Goal: Navigation & Orientation: Find specific page/section

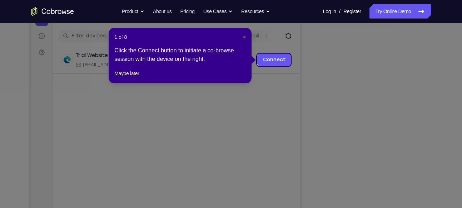
scroll to position [77, 0]
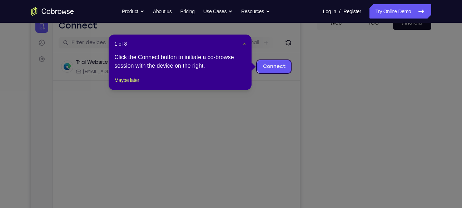
click at [245, 44] on span "×" at bounding box center [244, 44] width 3 height 6
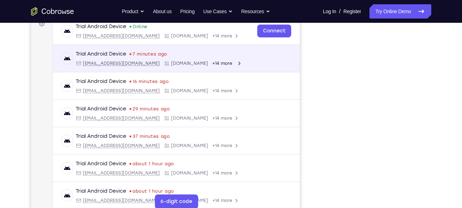
scroll to position [149, 0]
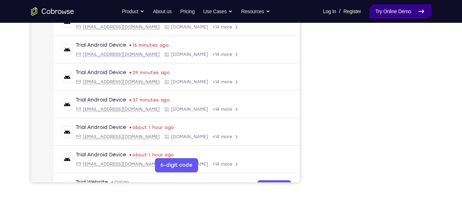
click at [399, 8] on link "Try Online Demo" at bounding box center [399, 11] width 61 height 14
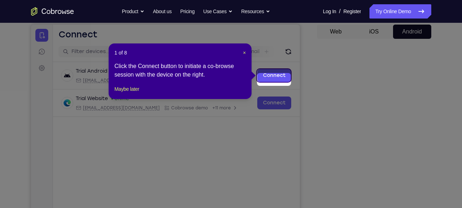
scroll to position [64, 0]
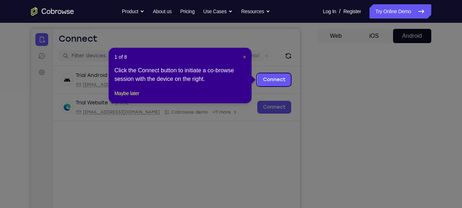
click at [244, 57] on span "×" at bounding box center [244, 57] width 3 height 6
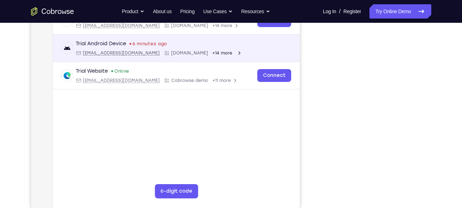
scroll to position [124, 0]
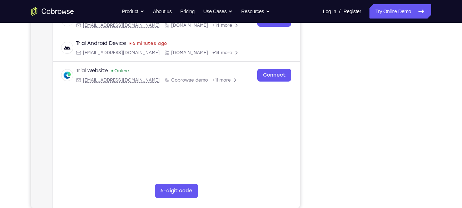
drag, startPoint x: 308, startPoint y: 39, endPoint x: 442, endPoint y: 134, distance: 164.5
click at [442, 134] on div "Your Support Agent Your Customer Web iOS Android Next Steps We’d be happy to gi…" at bounding box center [230, 134] width 457 height 471
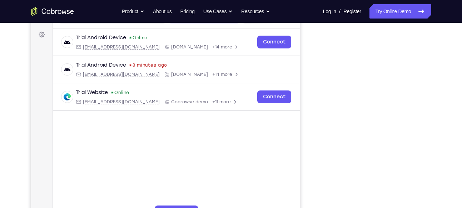
scroll to position [106, 0]
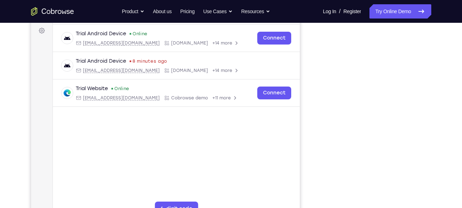
drag, startPoint x: 429, startPoint y: 114, endPoint x: 436, endPoint y: 55, distance: 59.2
click at [436, 55] on div "Your Support Agent Your Customer Web iOS Android Next Steps We’d be happy to gi…" at bounding box center [230, 152] width 457 height 471
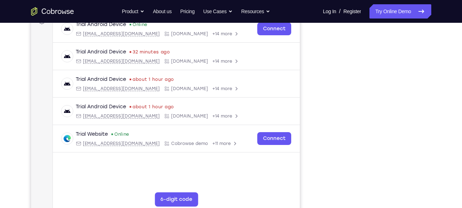
scroll to position [128, 0]
